Goal: Check status

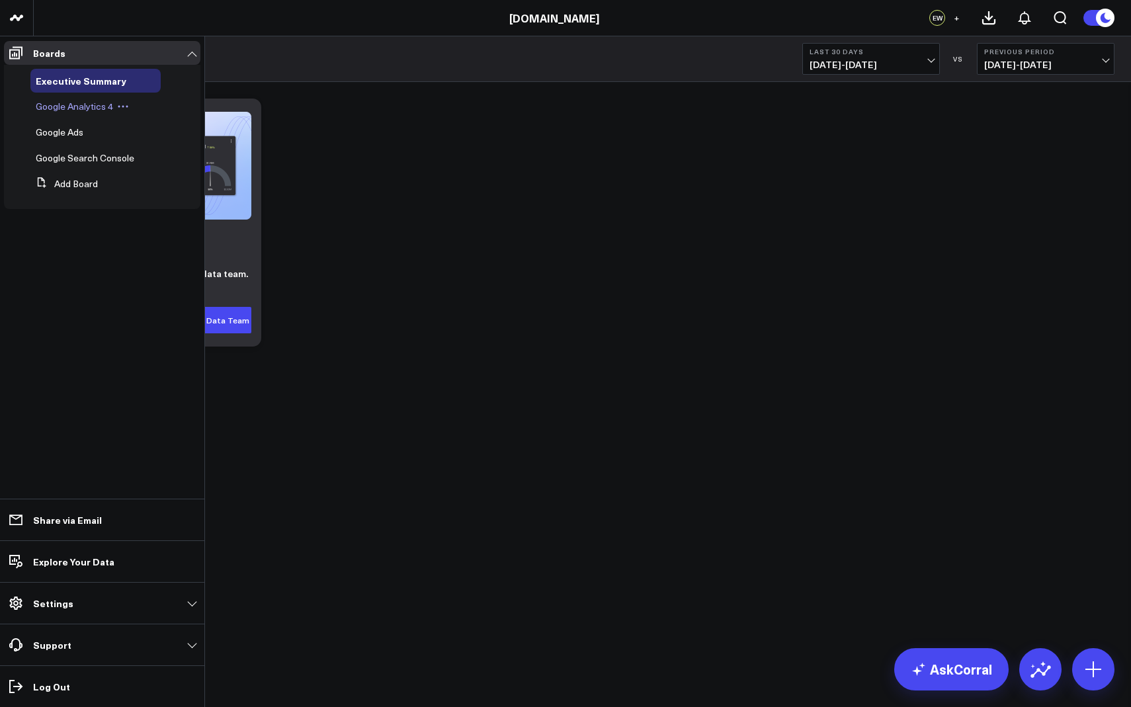
click at [66, 103] on span "Google Analytics 4" at bounding box center [74, 106] width 77 height 13
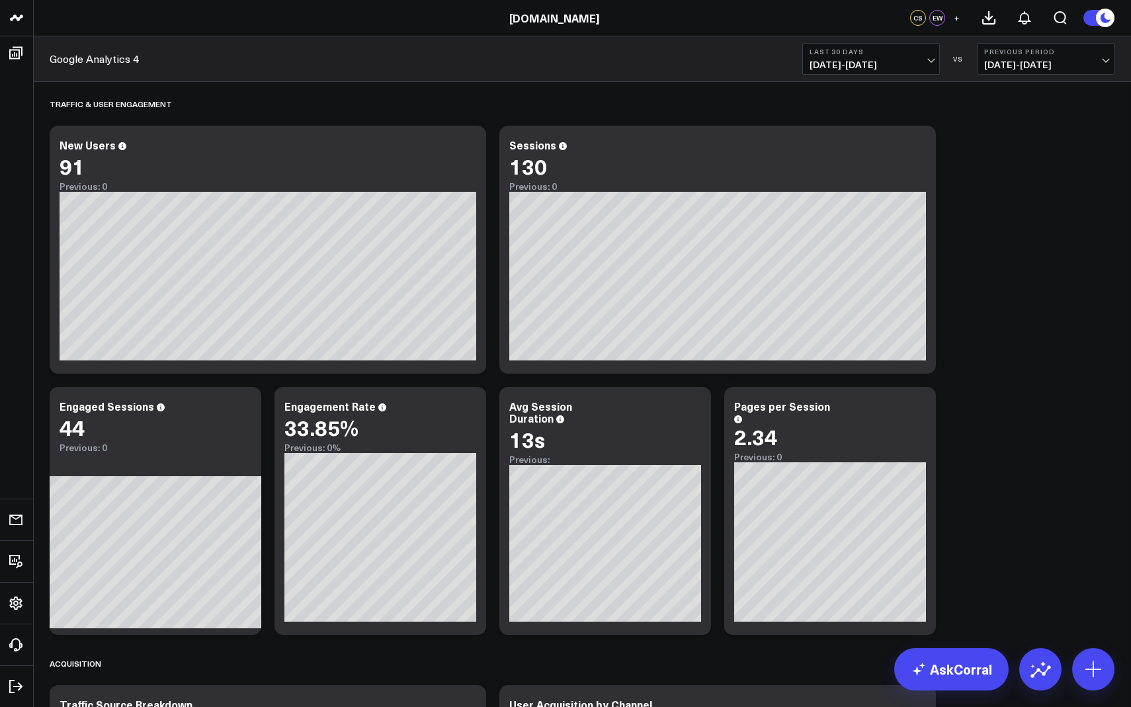
click at [849, 60] on span "07/12/25 - 08/10/25" at bounding box center [871, 65] width 123 height 11
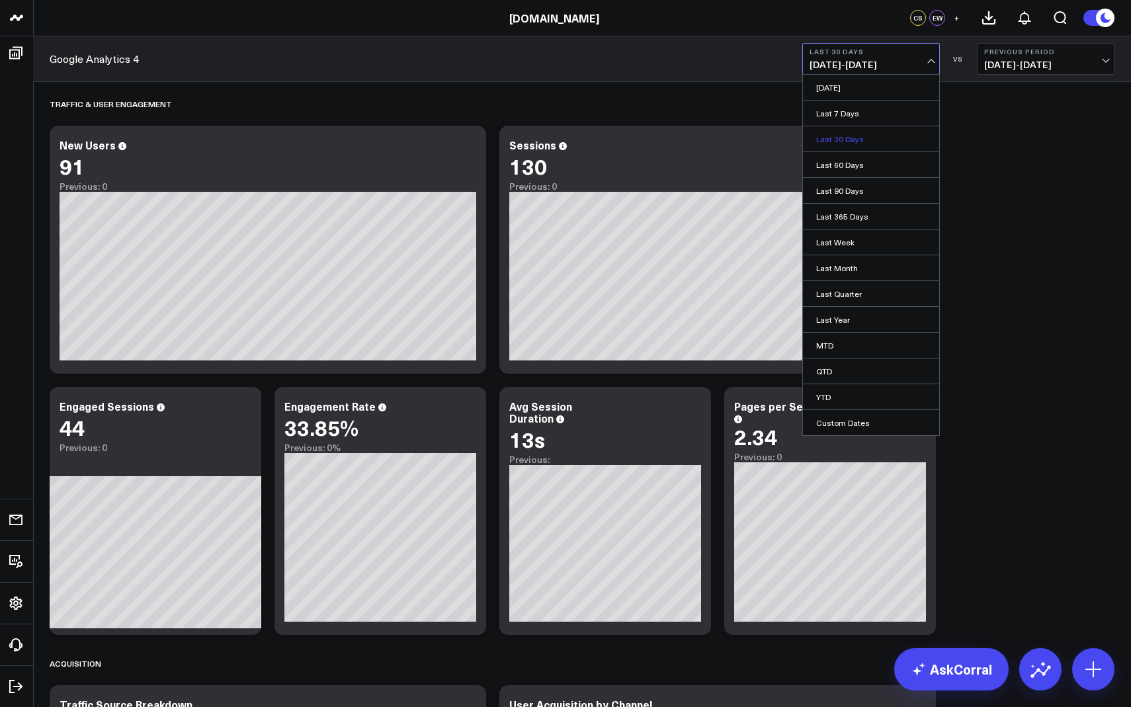
click at [879, 137] on link "Last 30 Days" at bounding box center [871, 138] width 136 height 25
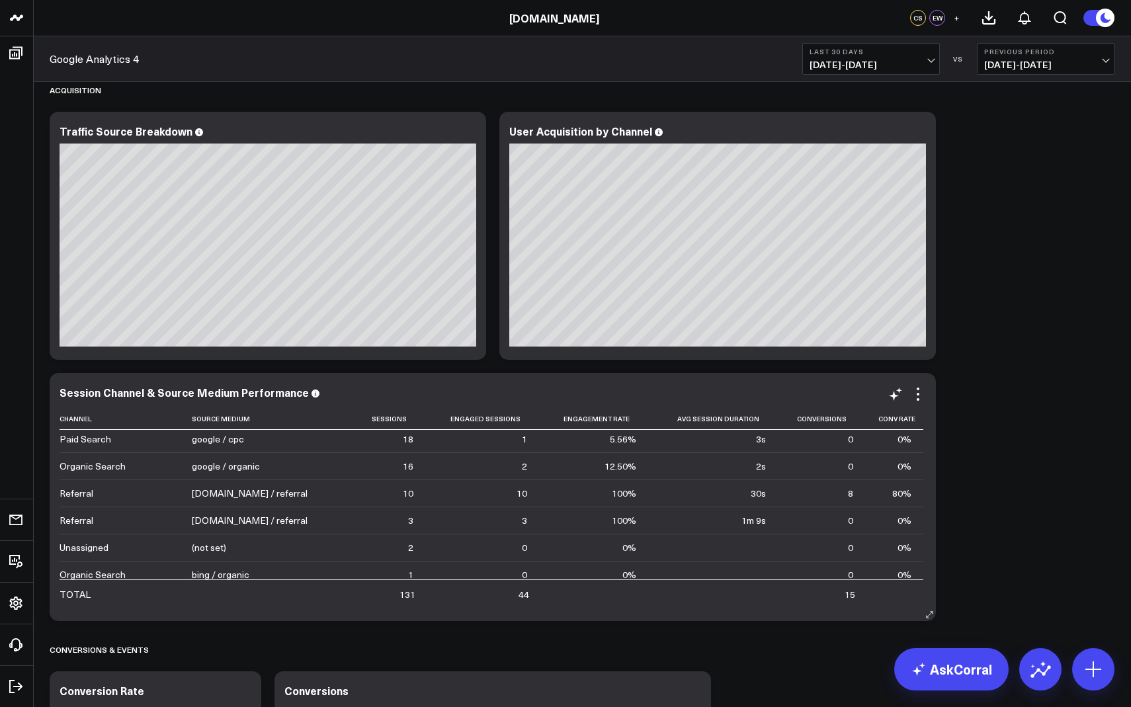
scroll to position [33, 0]
